Goal: Obtain resource: Download file/media

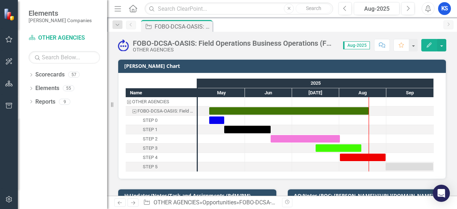
click at [132, 8] on icon "Home" at bounding box center [132, 8] width 9 height 7
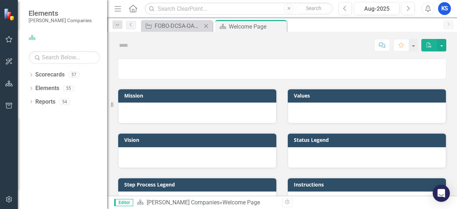
click at [207, 25] on icon at bounding box center [206, 26] width 4 height 4
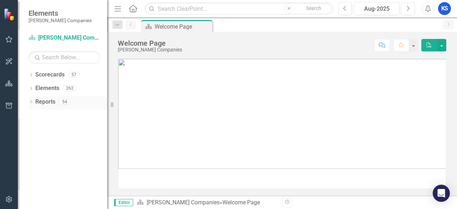
click at [43, 102] on link "Reports" at bounding box center [45, 102] width 20 height 8
click at [41, 101] on link "Reports" at bounding box center [45, 102] width 20 height 8
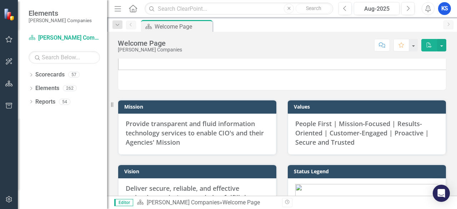
scroll to position [36, 0]
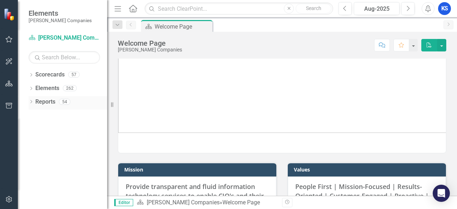
click at [45, 104] on link "Reports" at bounding box center [45, 102] width 20 height 8
click at [44, 87] on link "Elements" at bounding box center [47, 88] width 24 height 8
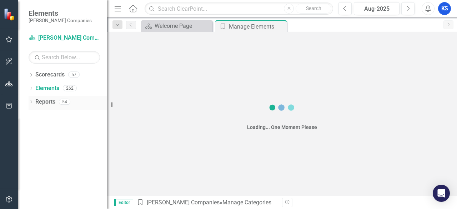
click at [45, 105] on link "Reports" at bounding box center [45, 102] width 20 height 8
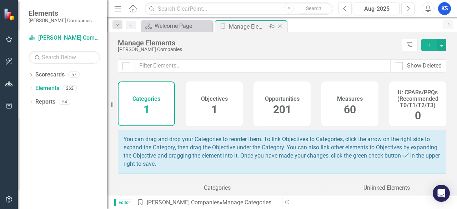
click at [278, 26] on icon "Close" at bounding box center [279, 27] width 7 height 6
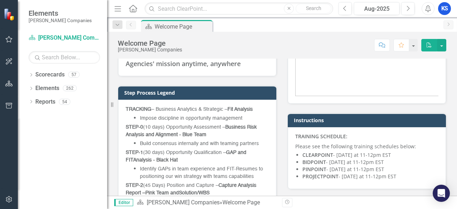
scroll to position [250, 0]
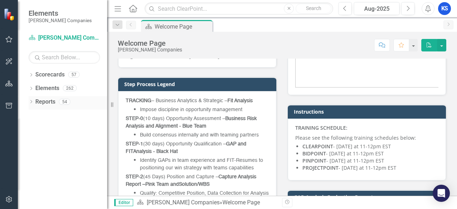
click at [32, 100] on icon "Dropdown" at bounding box center [31, 102] width 5 height 4
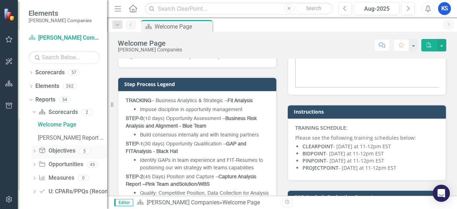
scroll to position [3, 0]
click at [34, 164] on icon "Dropdown" at bounding box center [34, 164] width 5 height 4
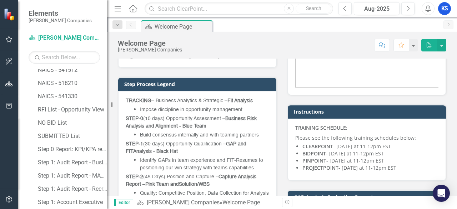
scroll to position [431, 0]
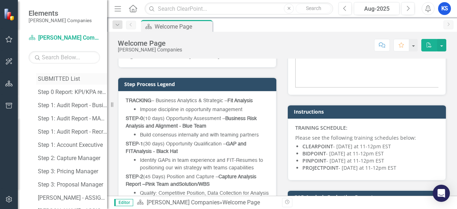
click at [72, 80] on div "SUBMITTED List" at bounding box center [72, 79] width 69 height 6
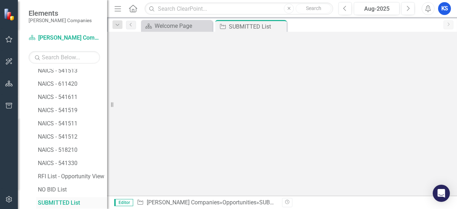
scroll to position [307, 0]
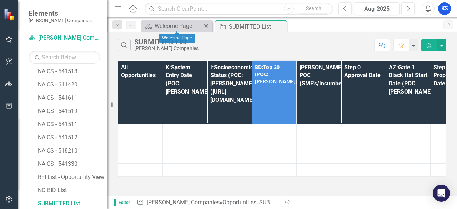
click at [207, 26] on icon "Close" at bounding box center [205, 26] width 7 height 6
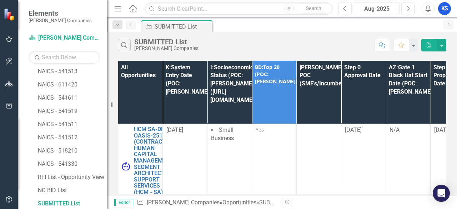
click at [361, 9] on div "Aug-2025" at bounding box center [376, 9] width 41 height 9
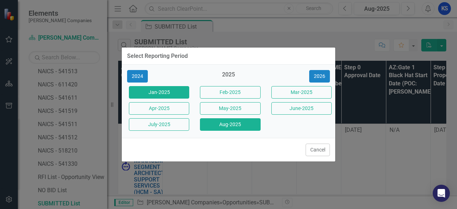
click at [158, 94] on button "Jan-2025" at bounding box center [159, 92] width 60 height 12
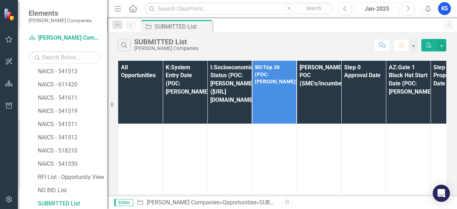
scroll to position [1250, 0]
click at [442, 45] on button "button" at bounding box center [441, 45] width 9 height 12
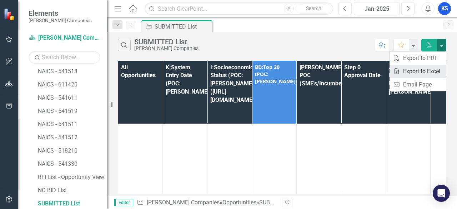
click at [416, 71] on link "Excel Export to Excel" at bounding box center [418, 71] width 56 height 13
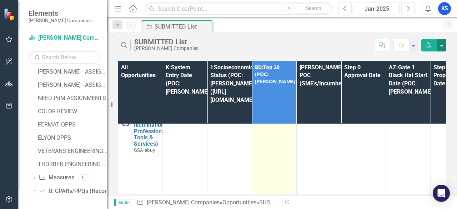
scroll to position [0, 0]
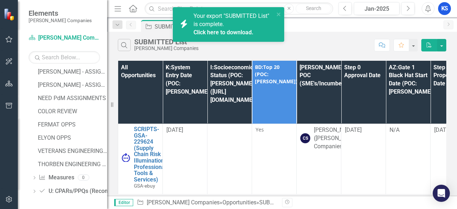
click at [244, 24] on div "Your export "SUBMITTED List" is complete. Click here to download." at bounding box center [234, 24] width 81 height 25
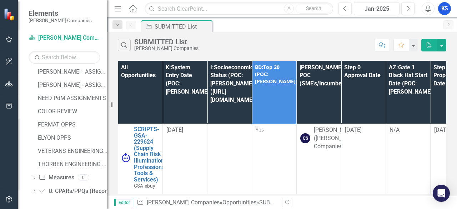
click at [426, 9] on icon "button" at bounding box center [428, 8] width 5 height 7
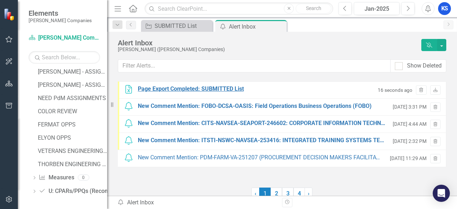
click at [181, 90] on div "Page Export Completed: SUBMITTED List" at bounding box center [191, 89] width 106 height 8
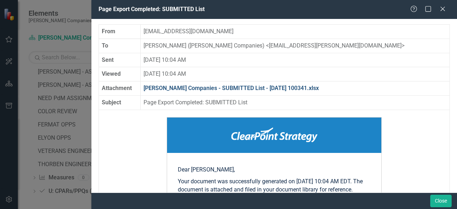
click at [225, 86] on link "[PERSON_NAME] Companies - SUBMITTED List - [DATE] 100341.xlsx" at bounding box center [231, 88] width 175 height 7
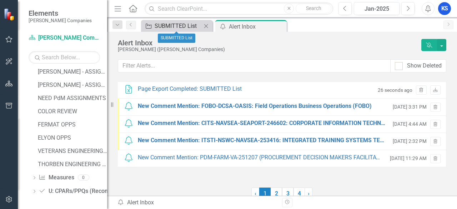
click at [180, 26] on div "SUBMITTED List" at bounding box center [178, 25] width 47 height 9
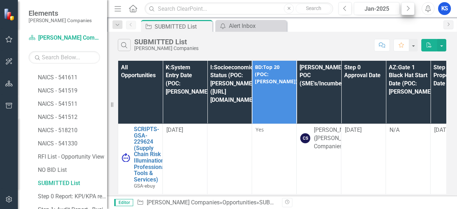
scroll to position [307, 0]
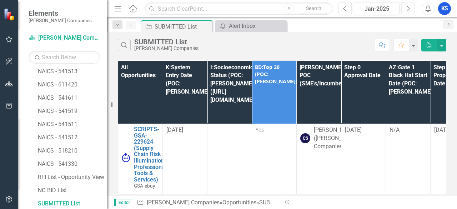
click at [407, 8] on icon "Next" at bounding box center [408, 8] width 4 height 6
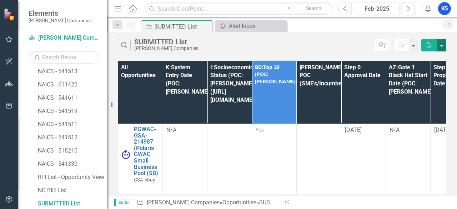
click at [443, 47] on button "button" at bounding box center [441, 45] width 9 height 12
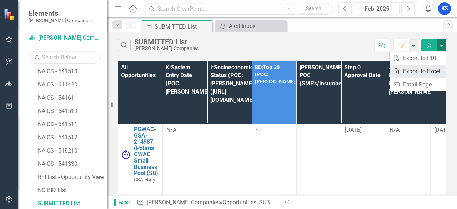
click at [421, 74] on link "Excel Export to Excel" at bounding box center [418, 71] width 56 height 13
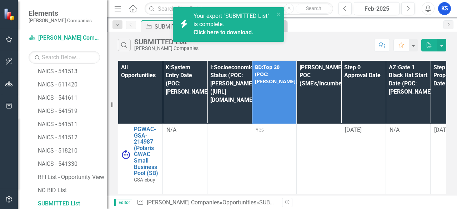
click at [221, 32] on link "Click here to download." at bounding box center [224, 32] width 60 height 7
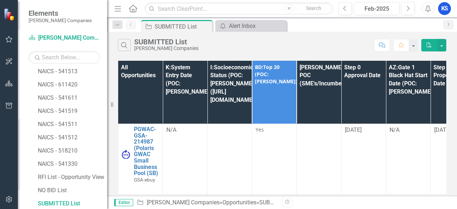
click at [273, 40] on div "Search SUBMITTED List [PERSON_NAME] Companies" at bounding box center [244, 45] width 253 height 12
click at [408, 9] on icon "Next" at bounding box center [408, 8] width 4 height 6
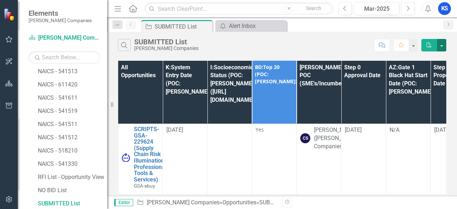
click at [444, 44] on button "button" at bounding box center [441, 45] width 9 height 12
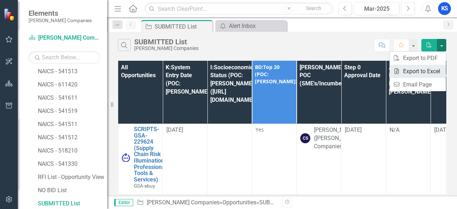
click at [419, 73] on link "Excel Export to Excel" at bounding box center [418, 71] width 56 height 13
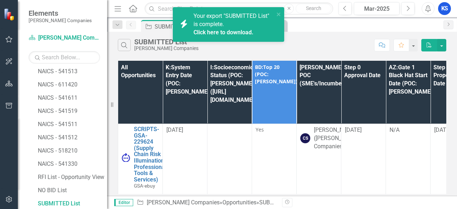
click at [219, 32] on link "Click here to download." at bounding box center [224, 32] width 60 height 7
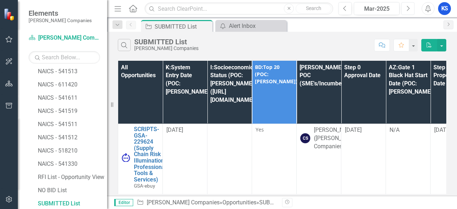
click at [410, 8] on icon "Next" at bounding box center [408, 8] width 4 height 6
click at [442, 47] on button "button" at bounding box center [441, 45] width 9 height 12
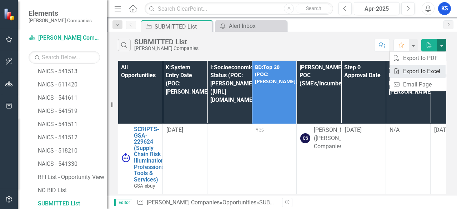
click at [411, 69] on link "Excel Export to Excel" at bounding box center [418, 71] width 56 height 13
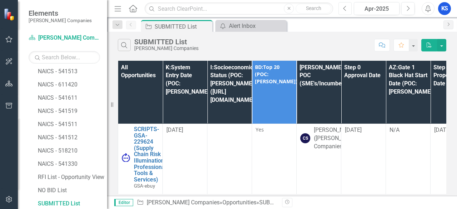
click at [351, 9] on button "Previous" at bounding box center [344, 8] width 13 height 13
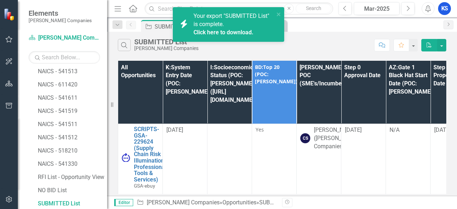
click at [228, 33] on link "Click here to download." at bounding box center [224, 32] width 60 height 7
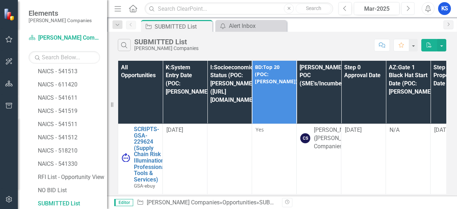
click at [413, 8] on button "Next" at bounding box center [407, 8] width 13 height 13
click at [410, 10] on button "Next" at bounding box center [407, 8] width 13 height 13
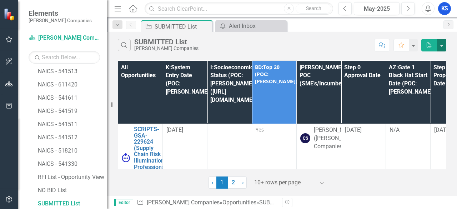
click at [441, 47] on button "button" at bounding box center [441, 45] width 9 height 12
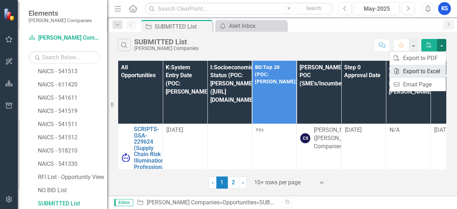
click at [417, 73] on link "Excel Export to Excel" at bounding box center [418, 71] width 56 height 13
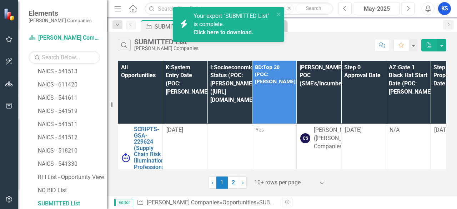
click at [244, 34] on link "Click here to download." at bounding box center [224, 32] width 60 height 7
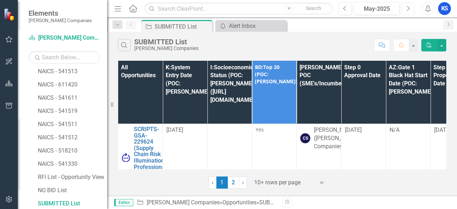
click at [409, 9] on icon "Next" at bounding box center [408, 8] width 4 height 6
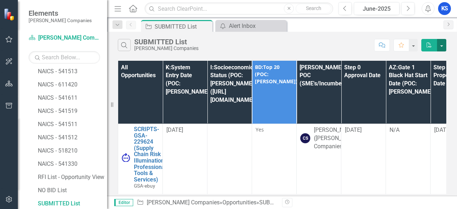
click at [444, 46] on button "button" at bounding box center [441, 45] width 9 height 12
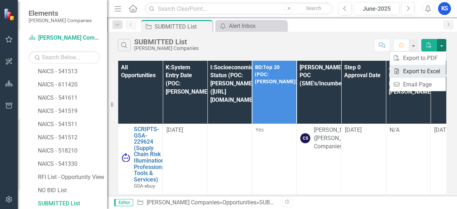
click at [427, 69] on link "Excel Export to Excel" at bounding box center [418, 71] width 56 height 13
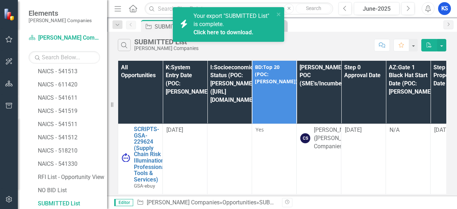
click at [208, 32] on link "Click here to download." at bounding box center [224, 32] width 60 height 7
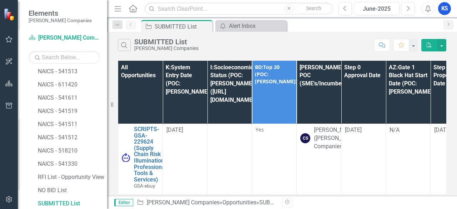
click at [297, 28] on div "Opportunity SUBMITTED List Pin Close icon.alertInbox Alert Inbox Close" at bounding box center [290, 25] width 300 height 11
click at [410, 11] on button "Next" at bounding box center [407, 8] width 13 height 13
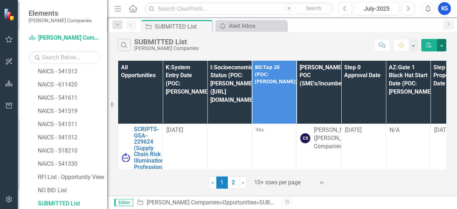
click at [441, 45] on button "button" at bounding box center [441, 45] width 9 height 12
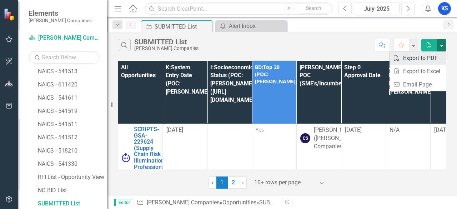
click at [419, 64] on link "PDF Export to PDF" at bounding box center [418, 57] width 56 height 13
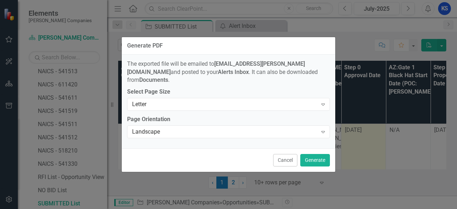
drag, startPoint x: 286, startPoint y: 154, endPoint x: 357, endPoint y: 121, distance: 78.8
click at [286, 154] on button "Cancel" at bounding box center [285, 160] width 24 height 12
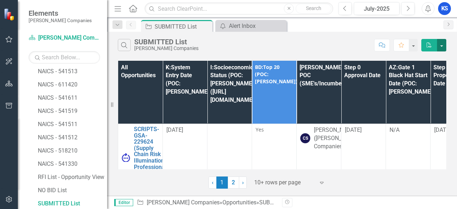
click at [442, 47] on button "button" at bounding box center [441, 45] width 9 height 12
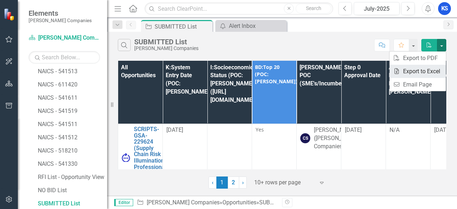
click at [419, 71] on link "Excel Export to Excel" at bounding box center [418, 71] width 56 height 13
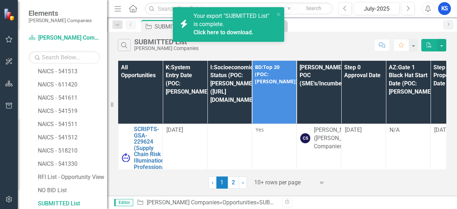
click at [246, 33] on link "Click here to download." at bounding box center [224, 32] width 60 height 7
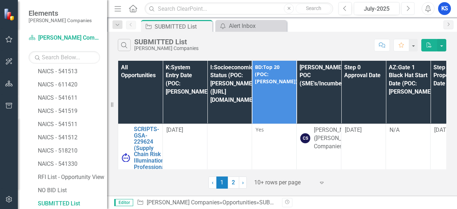
click at [410, 11] on button "Next" at bounding box center [407, 8] width 13 height 13
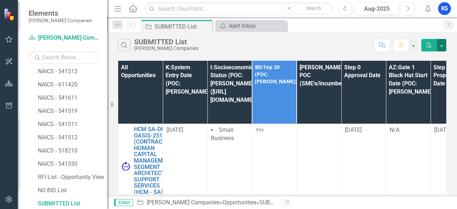
click at [445, 49] on button "button" at bounding box center [441, 45] width 9 height 12
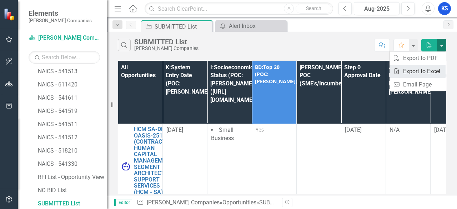
click at [423, 72] on link "Excel Export to Excel" at bounding box center [418, 71] width 56 height 13
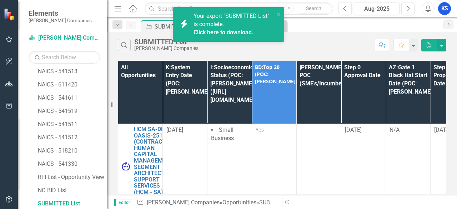
click at [244, 35] on link "Click here to download." at bounding box center [224, 32] width 60 height 7
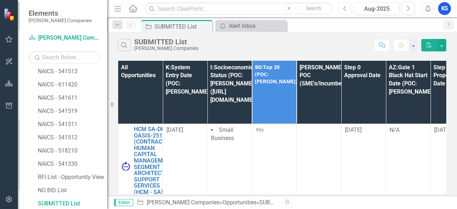
click at [347, 10] on icon "Previous" at bounding box center [345, 8] width 4 height 6
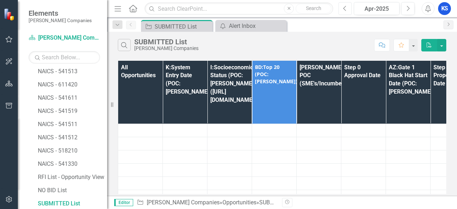
click at [347, 10] on icon "Previous" at bounding box center [345, 8] width 4 height 6
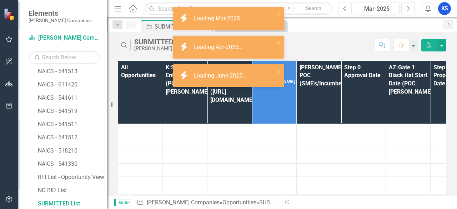
click at [347, 10] on icon "Previous" at bounding box center [345, 8] width 4 height 6
click at [346, 10] on icon "Previous" at bounding box center [345, 8] width 4 height 6
click at [278, 42] on icon "close" at bounding box center [278, 43] width 5 height 6
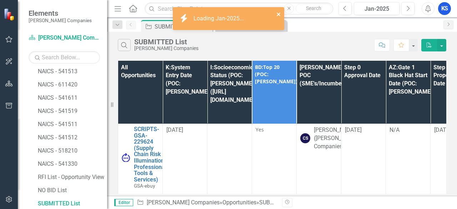
click at [279, 14] on icon "close" at bounding box center [278, 14] width 5 height 6
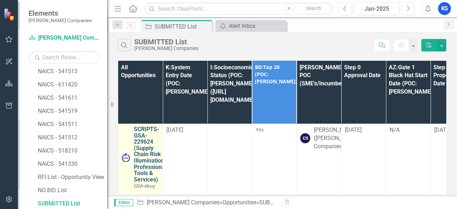
click at [146, 131] on link "SCRIPTS-GSA-229624 (Supply Chain Risk Illumination Professional Tools & Service…" at bounding box center [150, 154] width 32 height 56
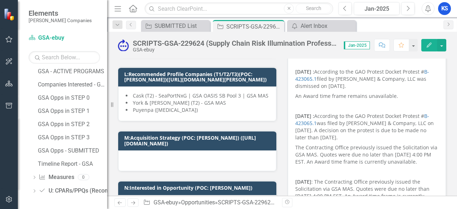
scroll to position [286, 0]
